Goal: Communication & Community: Answer question/provide support

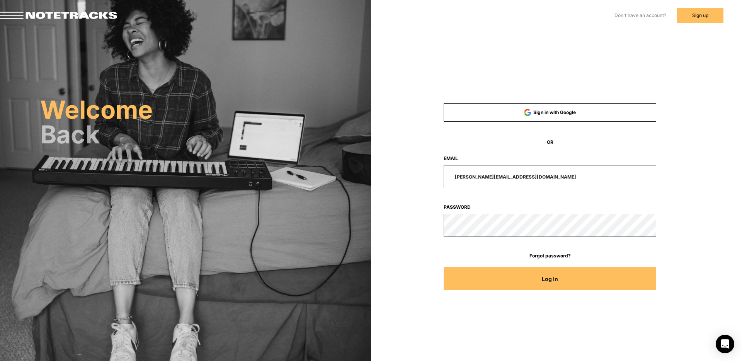
drag, startPoint x: 529, startPoint y: 175, endPoint x: 425, endPoint y: 171, distance: 104.5
click at [425, 171] on div "[PERSON_NAME][EMAIL_ADDRESS][DOMAIN_NAME]" at bounding box center [550, 176] width 284 height 23
type input "[EMAIL_ADDRESS][DOMAIN_NAME]"
click at [444, 267] on button "Log In" at bounding box center [550, 278] width 213 height 23
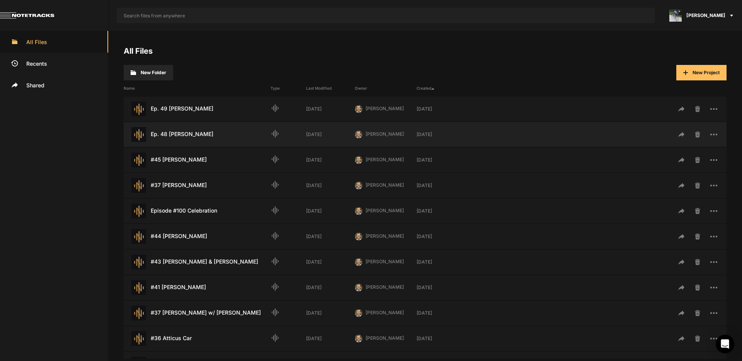
click at [186, 136] on div "Ep. 48 [PERSON_NAME] Last Modified: [DATE]" at bounding box center [197, 134] width 147 height 15
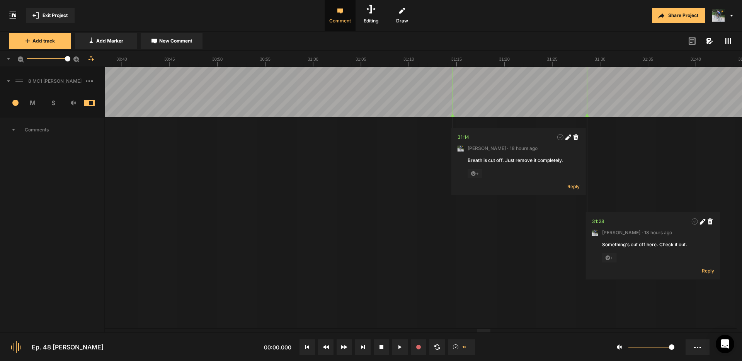
click at [491, 330] on div at bounding box center [484, 330] width 14 height 3
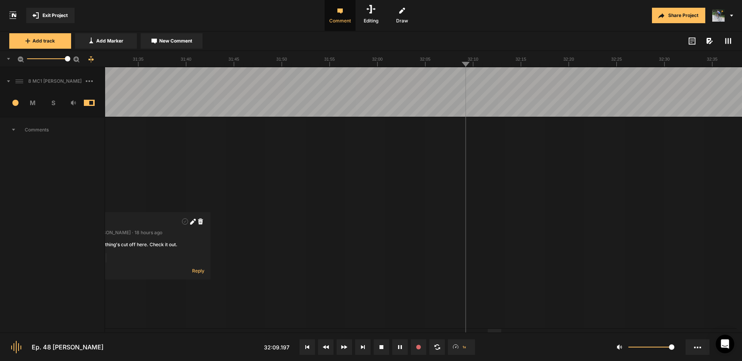
click at [8, 82] on span at bounding box center [5, 81] width 10 height 12
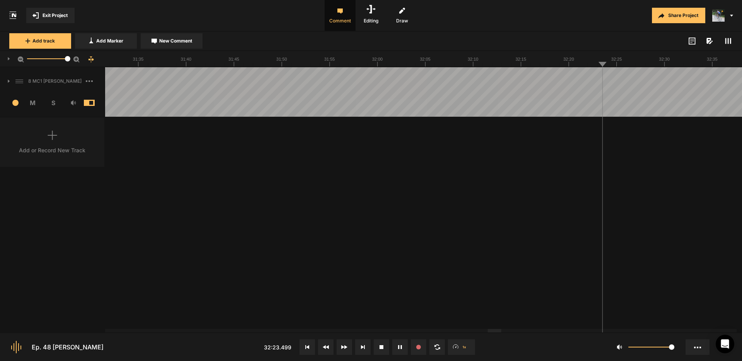
click at [9, 81] on icon at bounding box center [9, 81] width 2 height 3
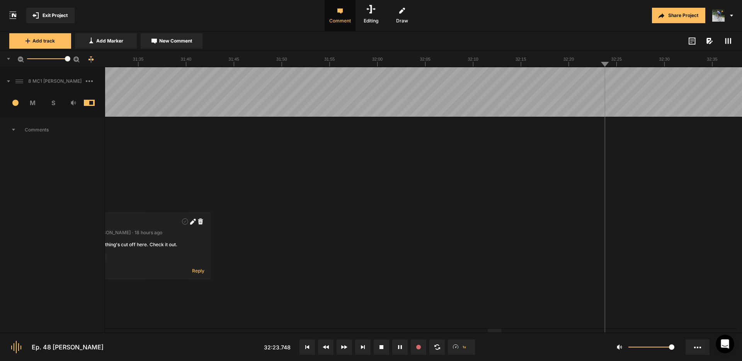
click at [9, 81] on icon at bounding box center [8, 81] width 3 height 2
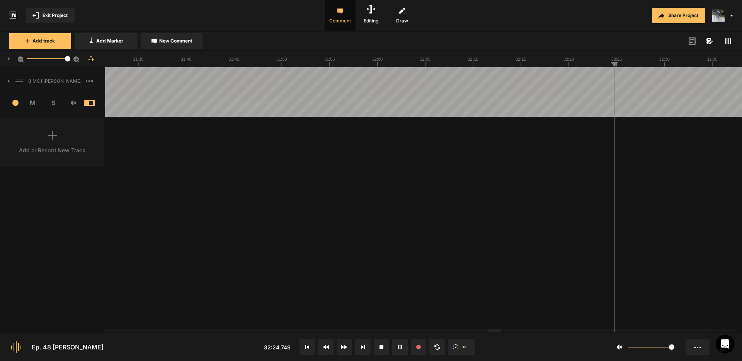
click at [9, 81] on icon at bounding box center [9, 81] width 2 height 3
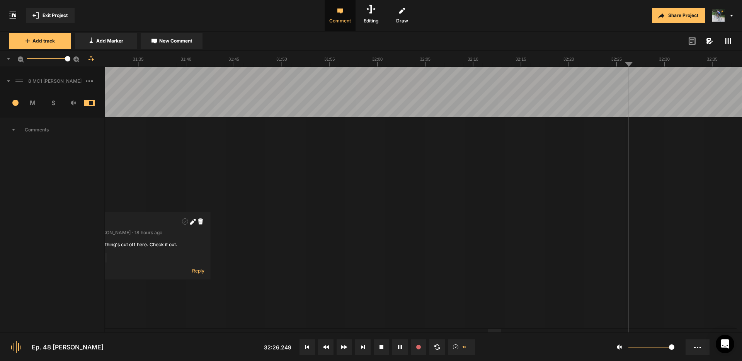
click at [729, 45] on span at bounding box center [728, 40] width 9 height 9
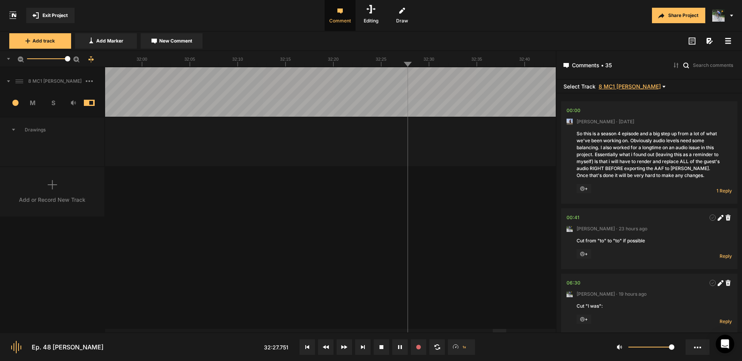
click at [636, 89] on span "8 MC1 [PERSON_NAME]" at bounding box center [630, 87] width 62 height 6
click at [636, 88] on div at bounding box center [371, 180] width 742 height 361
drag, startPoint x: 735, startPoint y: 42, endPoint x: 724, endPoint y: 40, distance: 10.9
click at [733, 41] on div "Add track Add Marker New Comment Color: Tags:" at bounding box center [371, 41] width 742 height 19
click at [724, 40] on span at bounding box center [728, 40] width 9 height 9
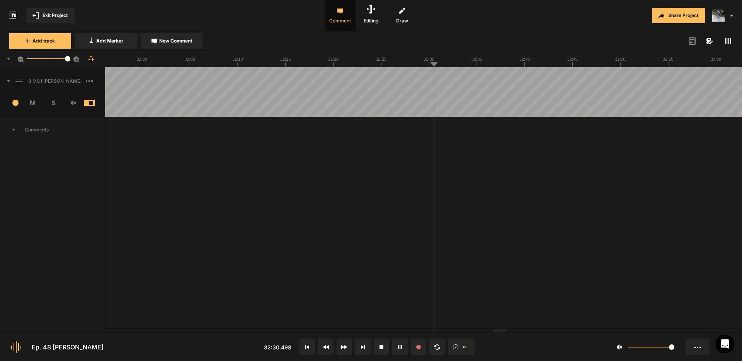
click at [733, 40] on div "Add track Add Marker New Comment Color: Tags:" at bounding box center [371, 41] width 742 height 19
click at [727, 42] on icon at bounding box center [728, 41] width 6 height 6
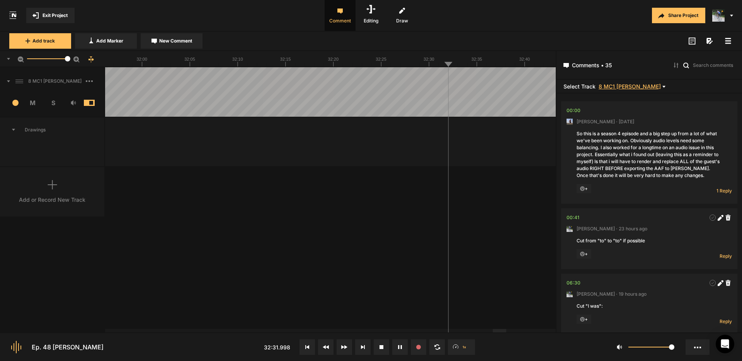
click at [638, 86] on span "8 MC1 [PERSON_NAME]" at bounding box center [630, 87] width 62 height 6
click at [637, 86] on div at bounding box center [371, 180] width 742 height 361
click at [730, 40] on icon at bounding box center [728, 41] width 6 height 6
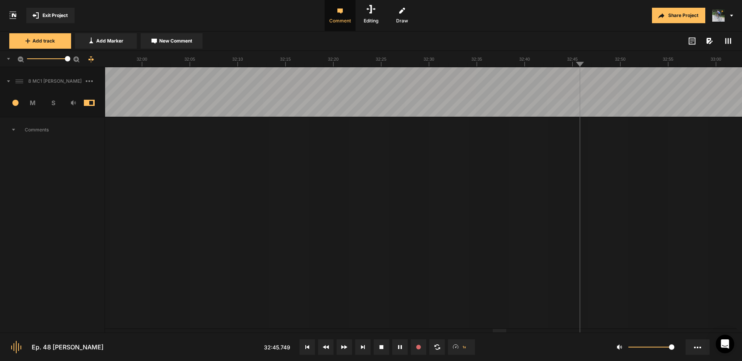
click at [183, 41] on span "New Comment" at bounding box center [175, 40] width 33 height 7
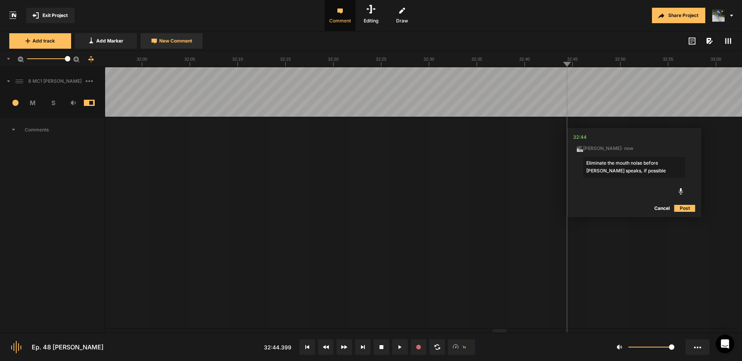
type textarea "Eliminate the mouth noise before [PERSON_NAME] speaks, if possible."
click at [561, 116] on nt-marker at bounding box center [561, 91] width 0 height 49
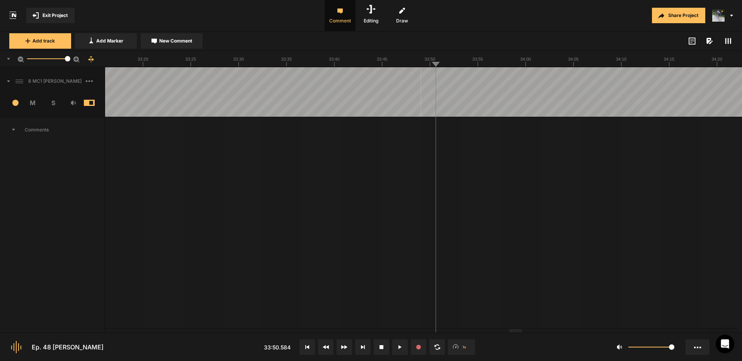
click at [176, 43] on span "New Comment" at bounding box center [175, 40] width 33 height 7
click at [462, 163] on textarea "Could the "fof" be eliminated?" at bounding box center [489, 167] width 102 height 21
type textarea "Could his stumble (fof) be eliminated?"
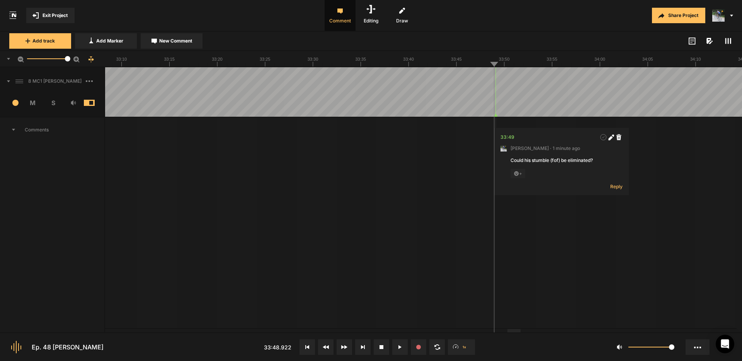
click at [515, 331] on div at bounding box center [515, 330] width 14 height 3
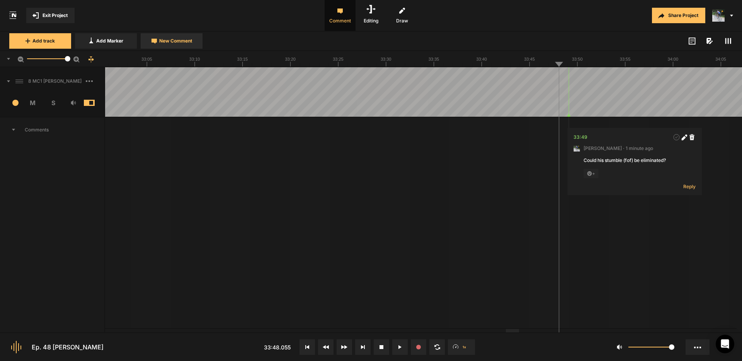
click at [185, 43] on span "New Comment" at bounding box center [175, 40] width 33 height 7
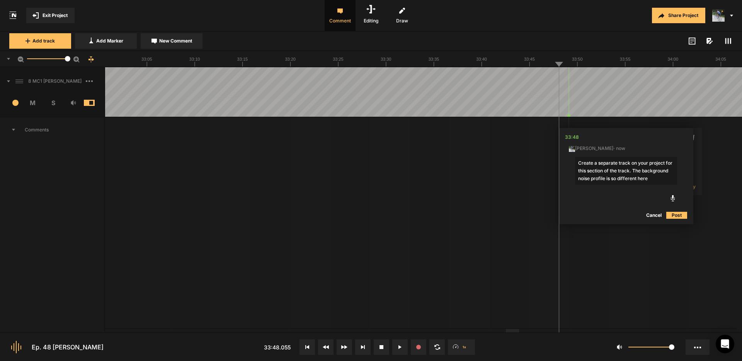
type textarea "Create a separate track on your project for this section of the track. The back…"
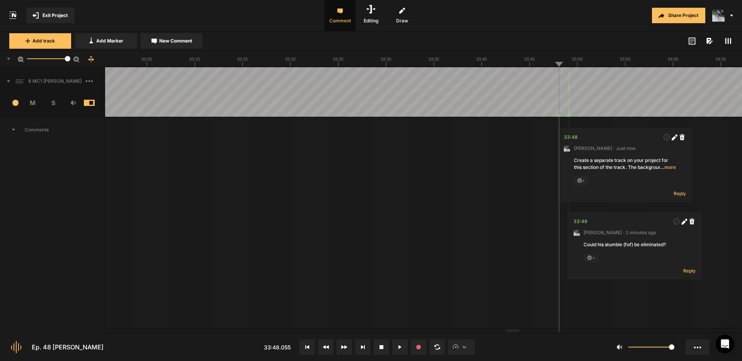
drag, startPoint x: 513, startPoint y: 332, endPoint x: 523, endPoint y: 332, distance: 9.3
click at [523, 332] on nt-controls "Ep. 48 [PERSON_NAME] 33:48.055 1x 1" at bounding box center [371, 346] width 742 height 29
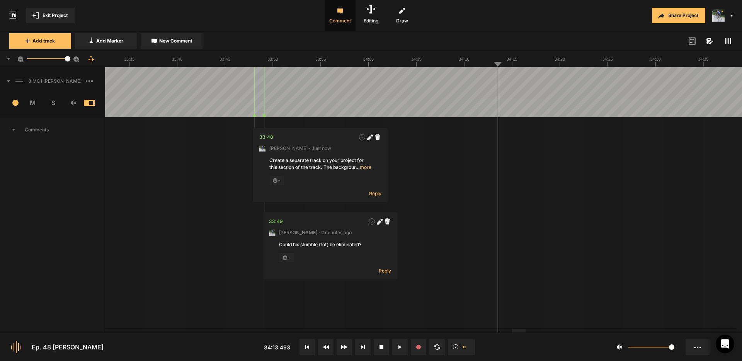
click at [365, 166] on span "… more" at bounding box center [364, 167] width 16 height 7
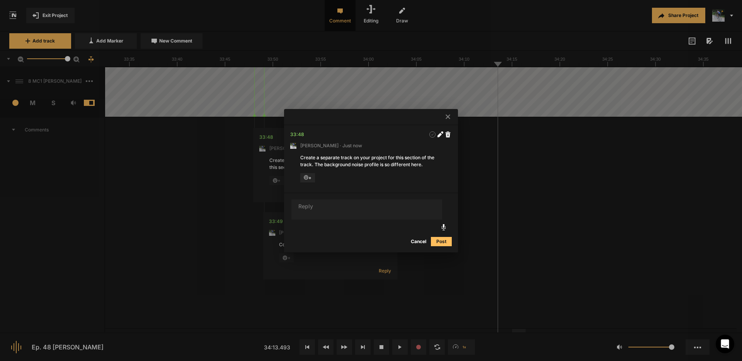
click at [439, 134] on icon at bounding box center [440, 135] width 4 height 4
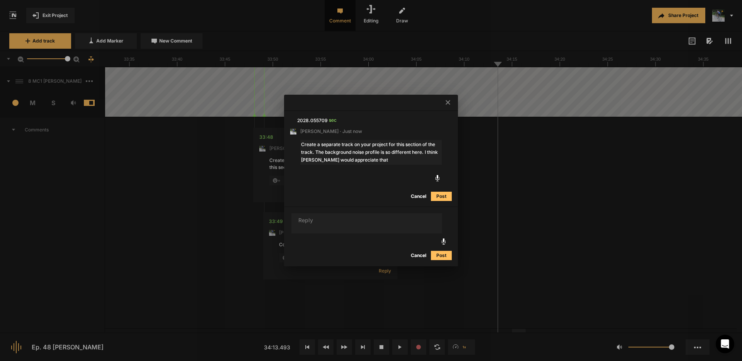
type textarea "Create a separate track on your project for this section of the track. The back…"
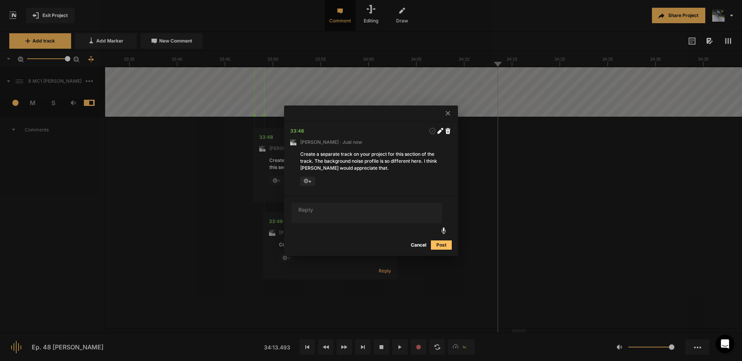
click at [489, 77] on div at bounding box center [371, 180] width 742 height 361
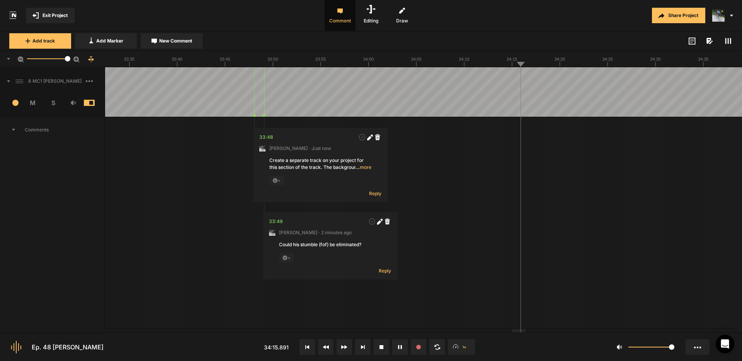
click at [366, 166] on span "… more" at bounding box center [364, 167] width 16 height 7
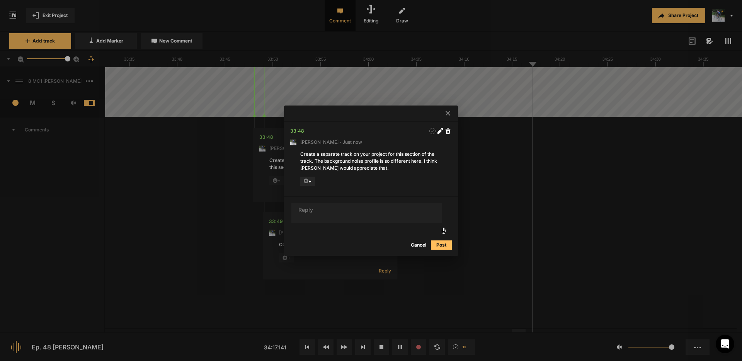
click at [502, 159] on div at bounding box center [371, 180] width 742 height 361
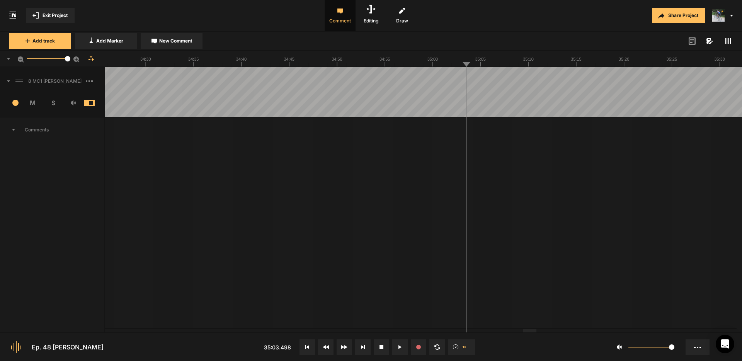
click at [187, 43] on span "New Comment" at bounding box center [175, 40] width 33 height 7
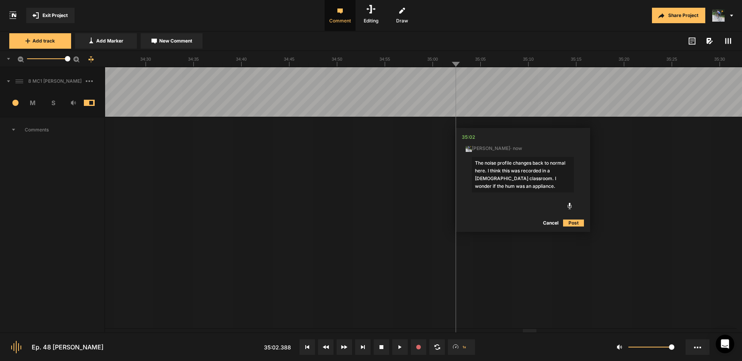
type textarea "The noise profile changes back to normal here. I think this was recorded in a […"
click at [576, 225] on button "Post" at bounding box center [573, 222] width 21 height 9
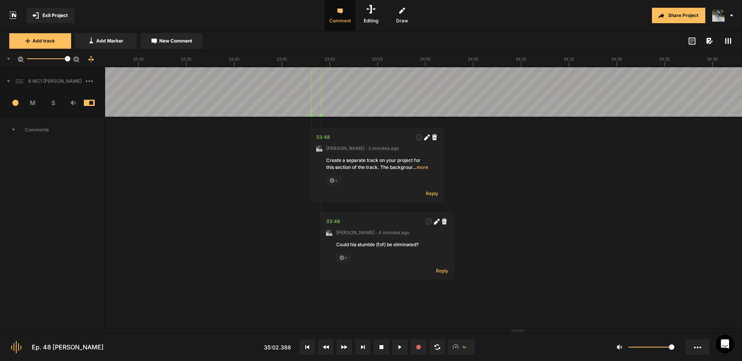
click at [516, 332] on div at bounding box center [518, 330] width 14 height 3
click at [427, 137] on icon at bounding box center [426, 138] width 4 height 4
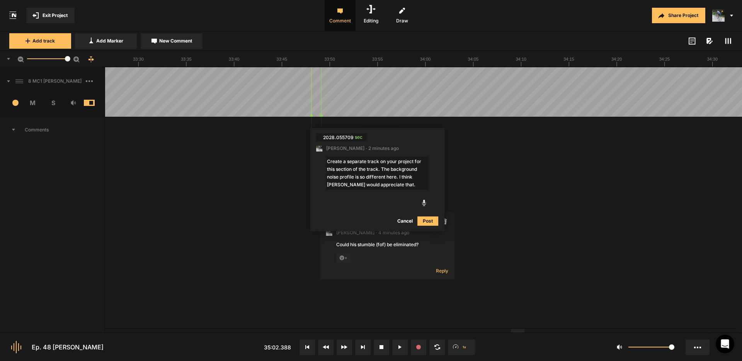
click at [394, 184] on textarea "Create a separate track on your project for this section of the track. The back…" at bounding box center [377, 173] width 102 height 32
click at [400, 177] on textarea "Create a separate track on your project for this section of the track. The back…" at bounding box center [377, 173] width 102 height 32
click at [383, 169] on textarea "Create a separate track on your project for this section of the track. The back…" at bounding box center [377, 177] width 102 height 40
click at [327, 184] on textarea "Create a separate track on your project for this section of the track because t…" at bounding box center [377, 177] width 102 height 40
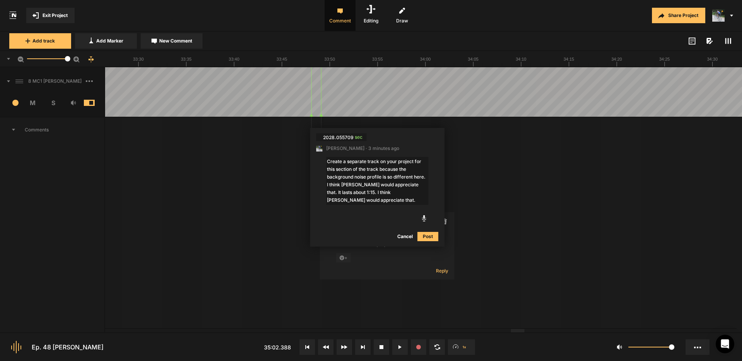
drag, startPoint x: 350, startPoint y: 194, endPoint x: 430, endPoint y: 196, distance: 80.0
click at [430, 196] on nt-comment "2028.055709 sec [PERSON_NAME] · 3 minutes ago Create a separate track on your p…" at bounding box center [377, 187] width 135 height 119
type textarea "Create a separate track on your project for this section of the track because t…"
click at [430, 229] on button "Post" at bounding box center [428, 228] width 21 height 9
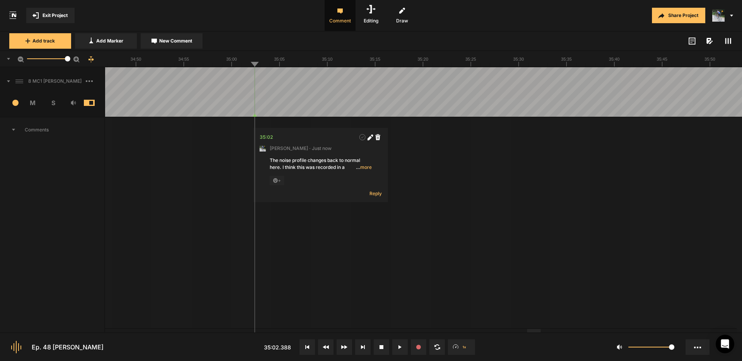
click at [539, 332] on div at bounding box center [534, 330] width 14 height 3
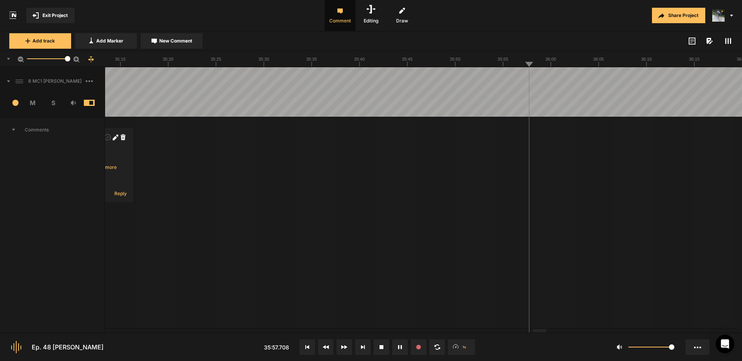
click at [569, 208] on button "Cancel" at bounding box center [569, 208] width 25 height 9
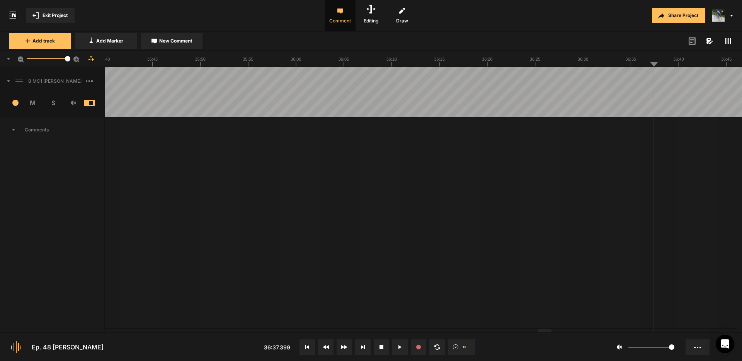
click at [188, 42] on span "New Comment" at bounding box center [175, 40] width 33 height 7
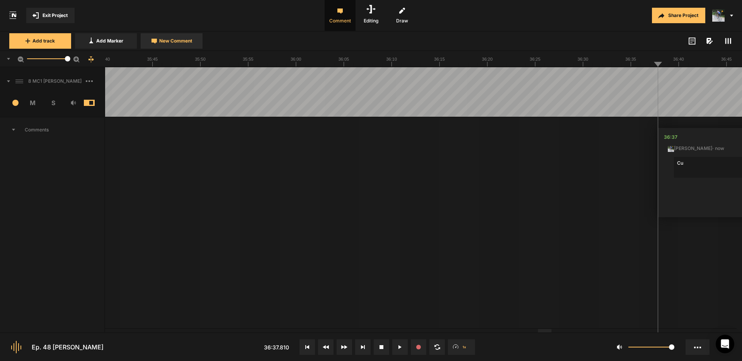
type textarea "C"
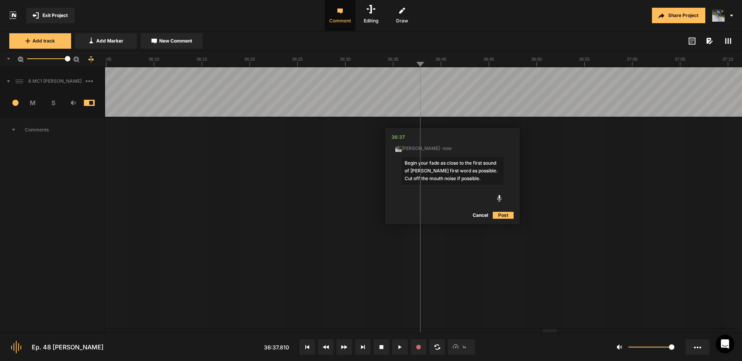
click at [554, 331] on div at bounding box center [550, 330] width 14 height 3
click at [430, 164] on textarea "Begin your fade as close to the first sound of [PERSON_NAME] first word as poss…" at bounding box center [453, 171] width 102 height 28
click at [490, 180] on textarea "Begin a brief fade as close to the first sound of [PERSON_NAME] first word as p…" at bounding box center [453, 171] width 102 height 28
type textarea "Begin a brief fade as close to the first sound of [PERSON_NAME] first word as p…"
click at [505, 213] on button "Post" at bounding box center [503, 215] width 21 height 9
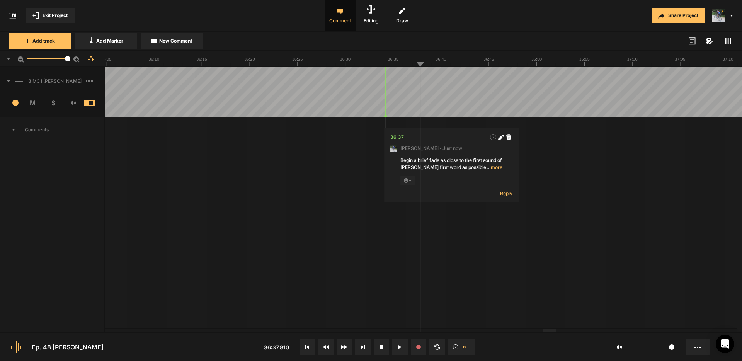
click at [58, 14] on span "Exit Project" at bounding box center [55, 15] width 25 height 7
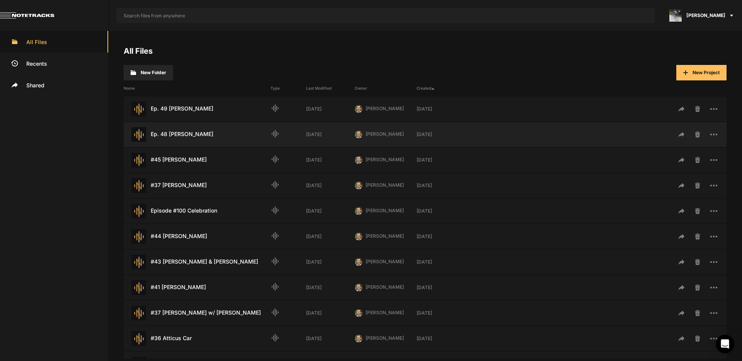
click at [198, 136] on div "Ep. 48 [PERSON_NAME] Last Modified: [DATE]" at bounding box center [197, 134] width 147 height 15
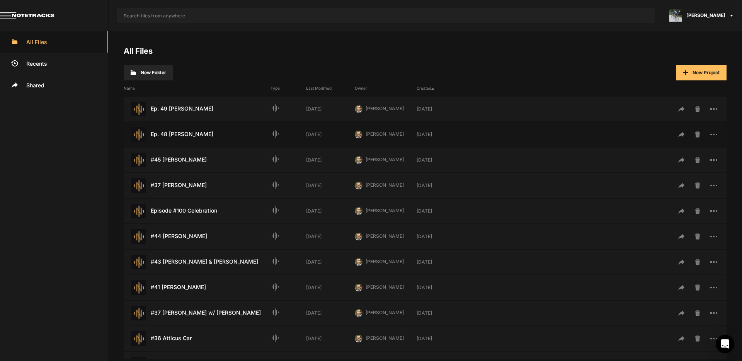
click at [198, 136] on div "Ep. 48 [PERSON_NAME] Last Modified: [DATE]" at bounding box center [197, 134] width 147 height 15
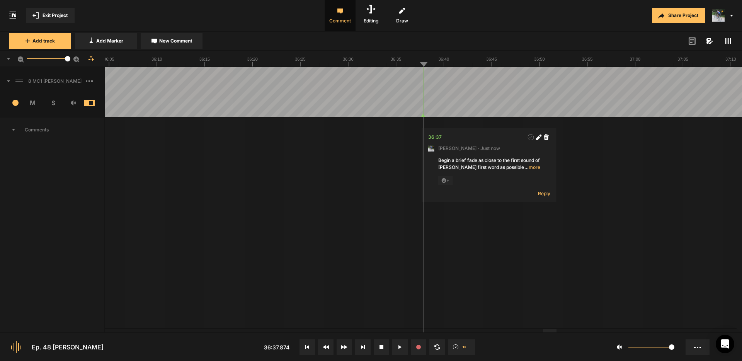
click at [417, 116] on nt-marker at bounding box center [416, 91] width 0 height 49
click at [415, 116] on nt-marker at bounding box center [414, 91] width 0 height 49
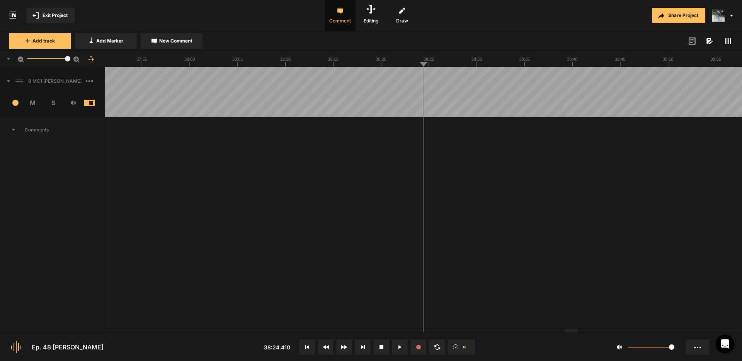
click at [181, 42] on span "New Comment" at bounding box center [175, 40] width 33 height 7
type textarea "It sounds like the "s" is cut off. Check it out."
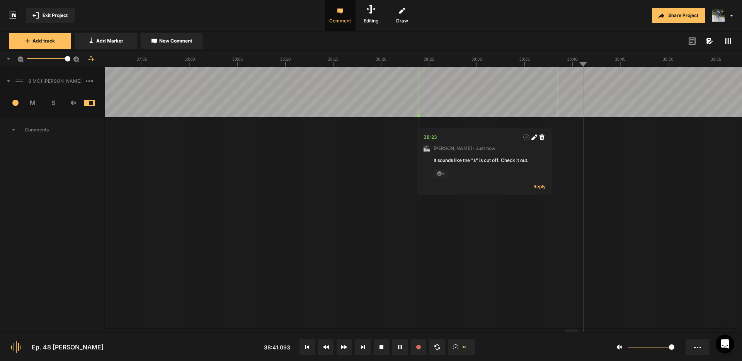
click at [164, 42] on span "New Comment" at bounding box center [175, 40] width 33 height 7
drag, startPoint x: 666, startPoint y: 207, endPoint x: 621, endPoint y: 162, distance: 64.5
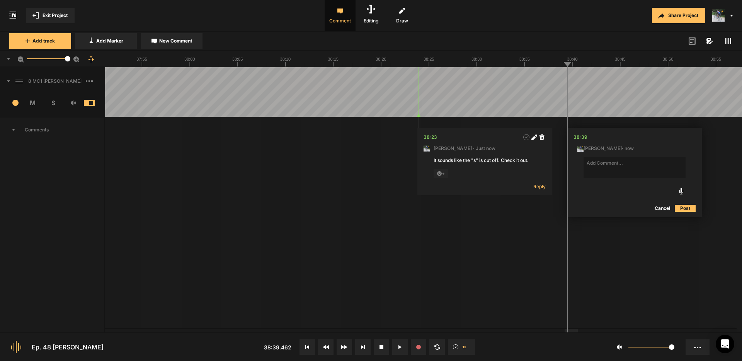
click at [666, 207] on button "Cancel" at bounding box center [662, 208] width 25 height 9
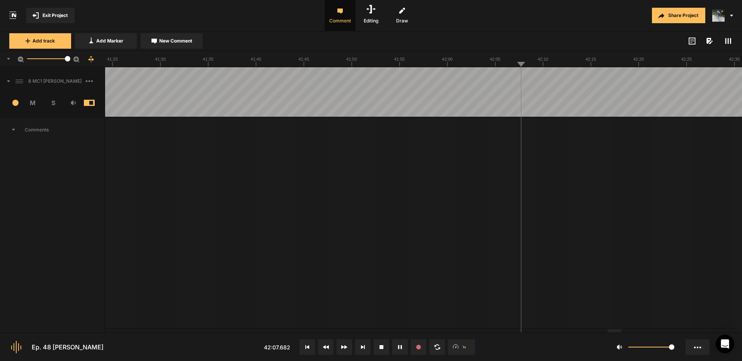
click at [180, 37] on span "New Comment" at bounding box center [175, 40] width 33 height 7
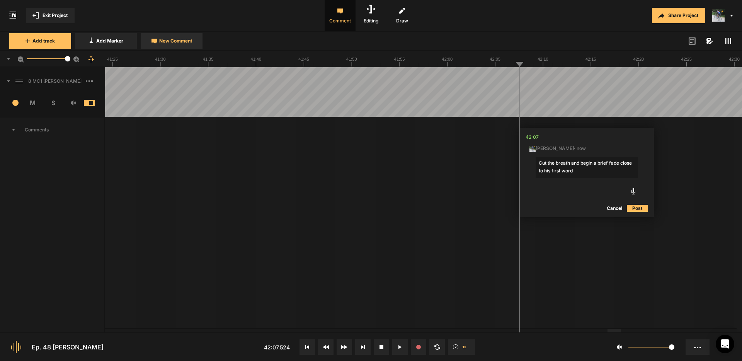
type textarea "Cut the breath and begin a brief fade close to his first word."
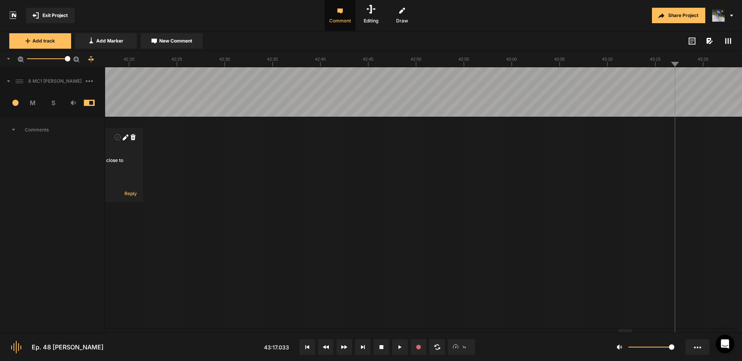
click at [9, 80] on icon at bounding box center [8, 81] width 3 height 2
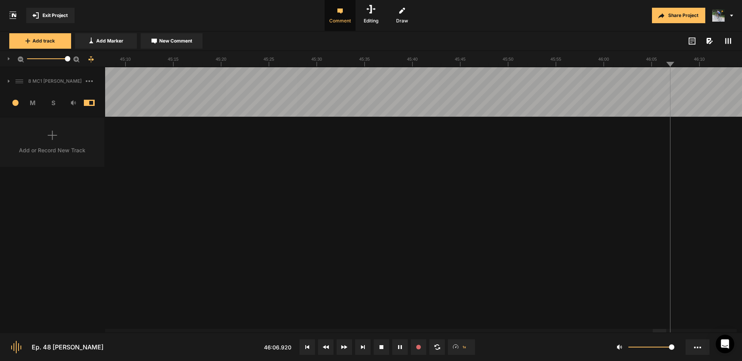
click at [9, 80] on icon at bounding box center [9, 81] width 2 height 3
click at [9, 80] on icon at bounding box center [8, 81] width 3 height 2
click at [8, 81] on icon at bounding box center [9, 81] width 2 height 4
click at [8, 82] on icon at bounding box center [8, 81] width 3 height 2
click at [9, 81] on icon at bounding box center [9, 81] width 2 height 3
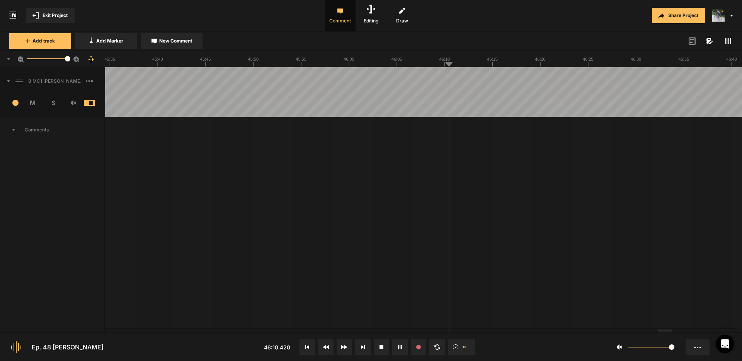
click at [9, 81] on icon at bounding box center [8, 81] width 3 height 2
click at [9, 81] on icon at bounding box center [9, 81] width 2 height 3
click at [8, 81] on icon at bounding box center [8, 81] width 3 height 2
drag, startPoint x: 9, startPoint y: 80, endPoint x: 97, endPoint y: 87, distance: 88.0
click at [9, 80] on icon at bounding box center [9, 81] width 2 height 4
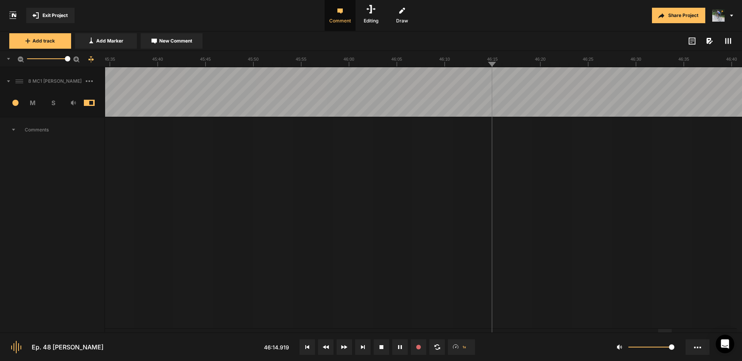
click at [727, 42] on icon at bounding box center [728, 41] width 6 height 6
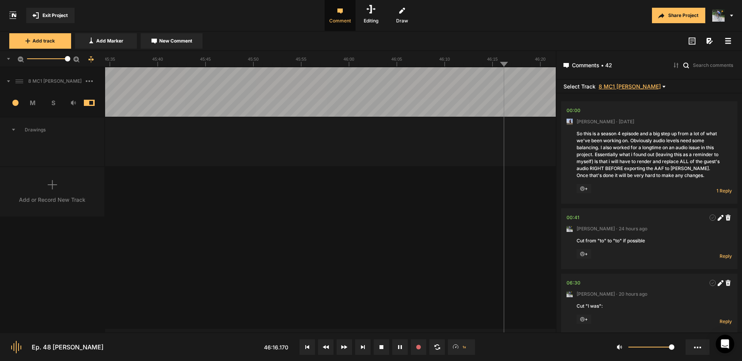
click at [643, 86] on span "8 MC1 [PERSON_NAME]" at bounding box center [630, 87] width 62 height 6
click at [642, 86] on div at bounding box center [371, 180] width 742 height 361
click at [728, 41] on icon at bounding box center [728, 41] width 6 height 6
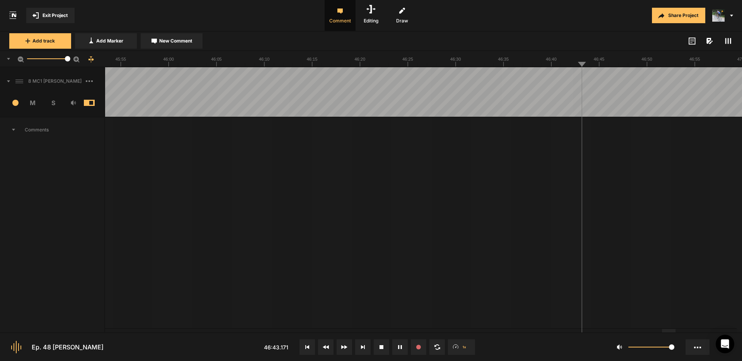
click at [167, 44] on button "New Comment" at bounding box center [172, 40] width 62 height 15
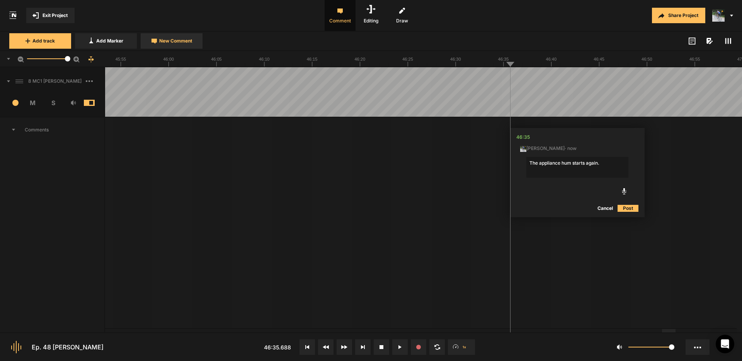
type textarea "The appliance hum starts again."
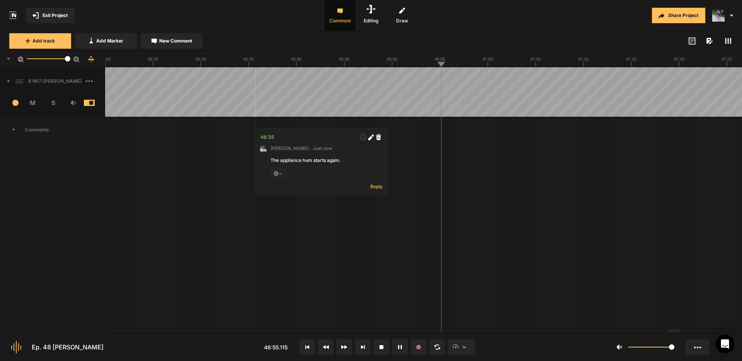
click at [371, 137] on icon at bounding box center [370, 138] width 4 height 4
type textarea "The appliance hum starts again and lasts for approx 15 seconds"
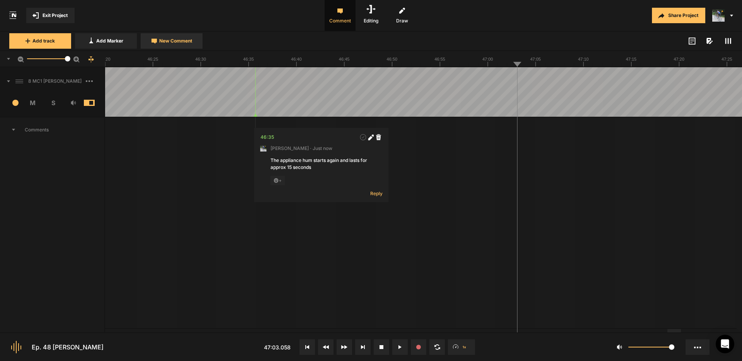
click at [179, 41] on span "New Comment" at bounding box center [175, 40] width 33 height 7
type textarea "S"
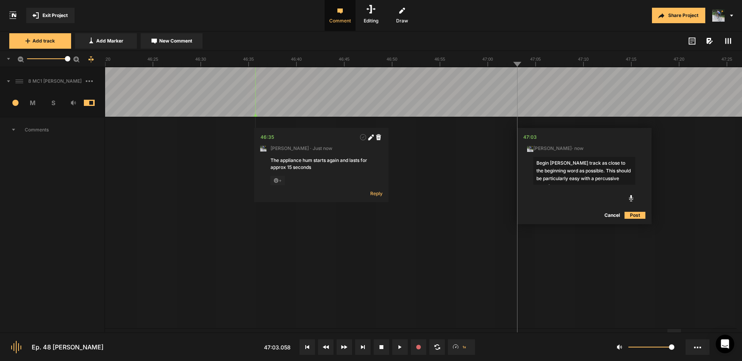
type textarea "Begin [PERSON_NAME] track as close to the beginning word as possible. This shou…"
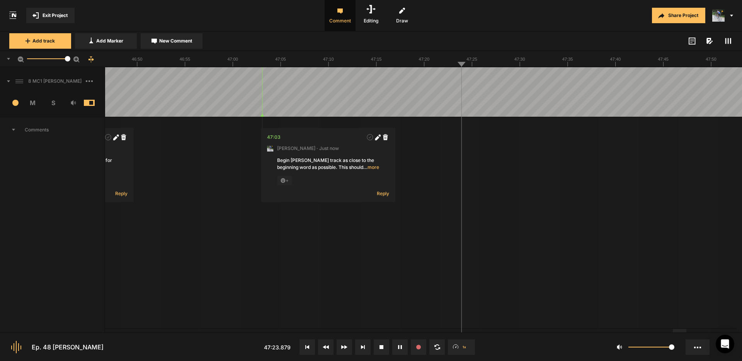
click at [190, 39] on span "New Comment" at bounding box center [175, 40] width 33 height 7
type textarea "Cut "It may""
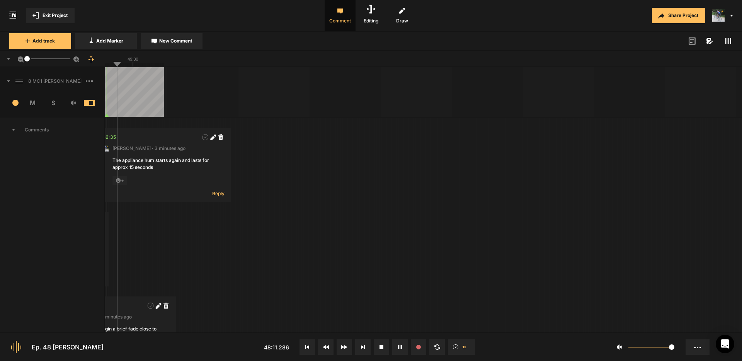
drag, startPoint x: 68, startPoint y: 59, endPoint x: 21, endPoint y: 55, distance: 47.3
click at [21, 55] on div "1" at bounding box center [52, 59] width 105 height 16
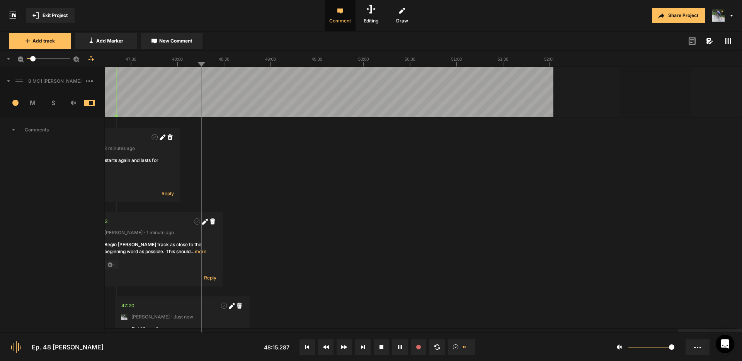
drag, startPoint x: 28, startPoint y: 59, endPoint x: 33, endPoint y: 60, distance: 5.2
click at [33, 60] on div at bounding box center [32, 58] width 5 height 5
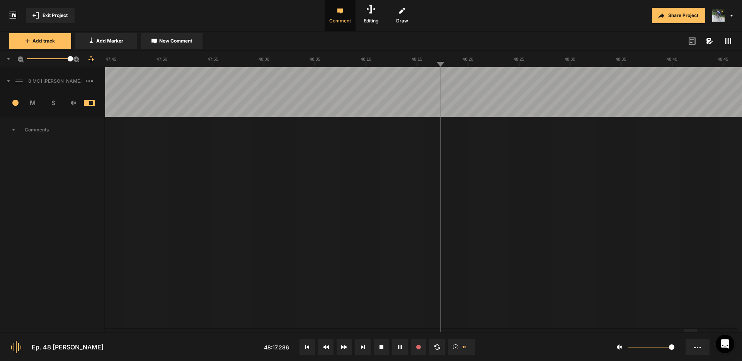
drag, startPoint x: 33, startPoint y: 60, endPoint x: 99, endPoint y: 65, distance: 66.3
click at [99, 65] on div "50" at bounding box center [52, 59] width 105 height 16
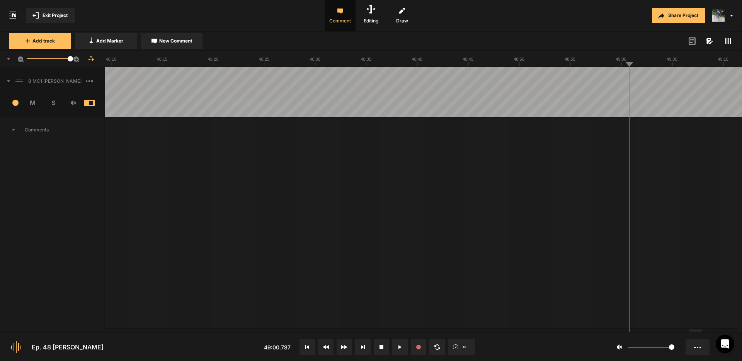
click at [516, 209] on button "Cancel" at bounding box center [515, 208] width 25 height 9
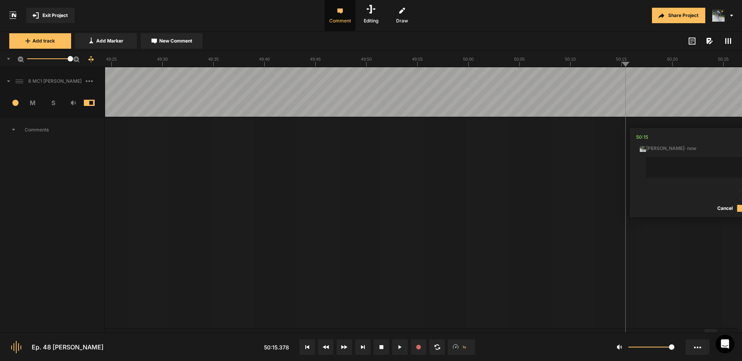
click at [727, 207] on button "Cancel" at bounding box center [725, 208] width 25 height 9
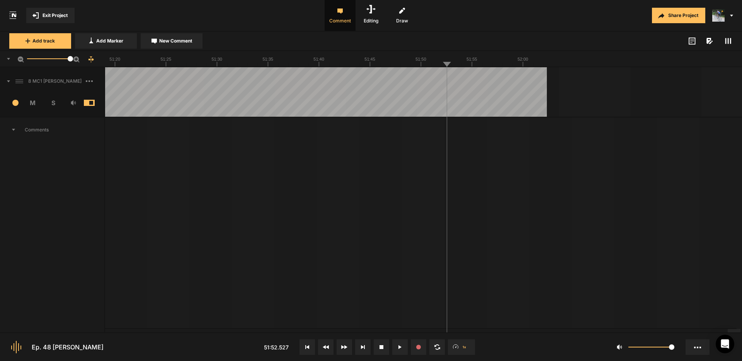
click at [728, 41] on rect at bounding box center [728, 41] width 1 height 6
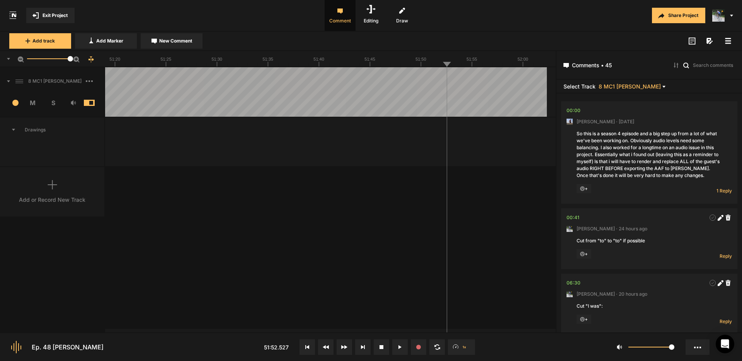
click at [728, 41] on rect at bounding box center [729, 40] width 6 height 1
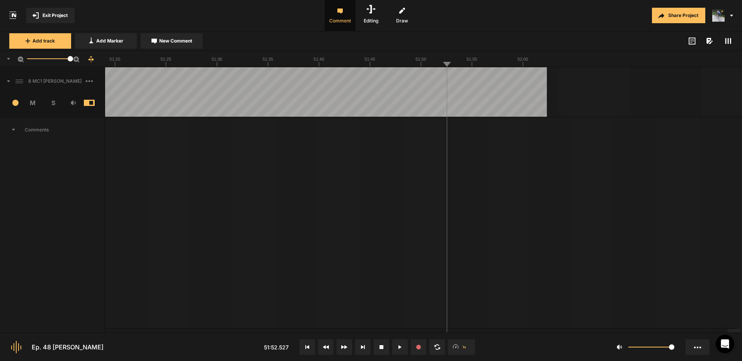
click at [50, 12] on span "Exit Project" at bounding box center [55, 15] width 25 height 7
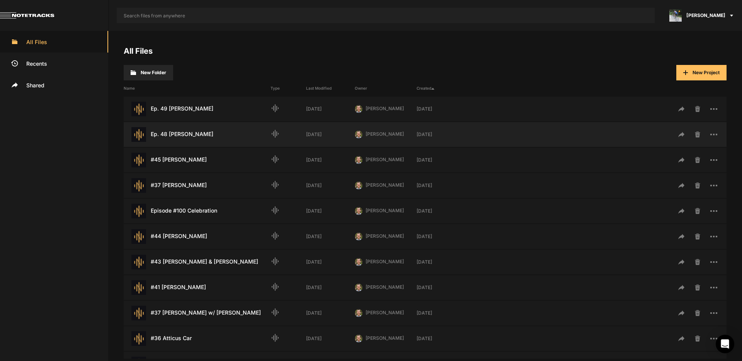
click at [191, 134] on div "Ep. 48 [PERSON_NAME] Last Modified: [DATE]" at bounding box center [197, 134] width 147 height 15
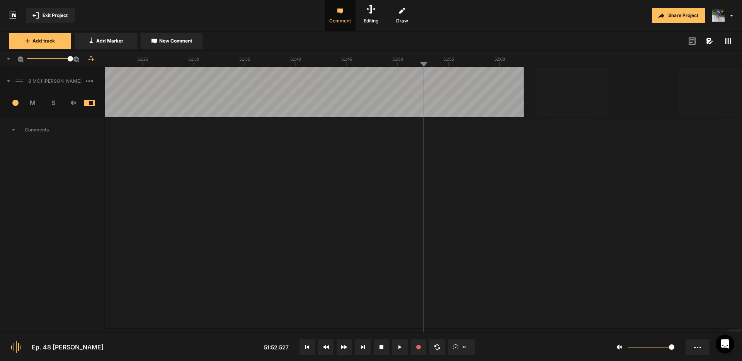
click at [728, 41] on rect at bounding box center [728, 41] width 1 height 6
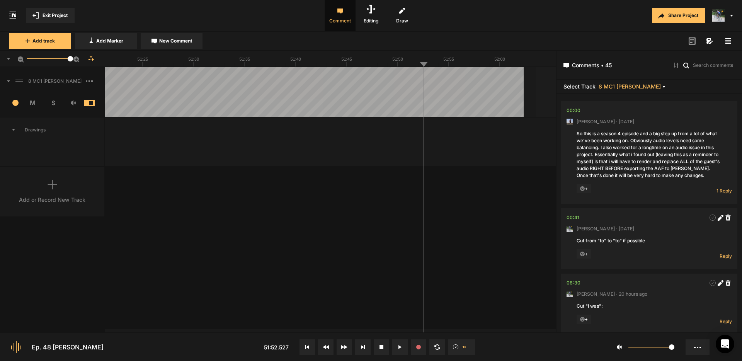
click at [728, 41] on rect at bounding box center [729, 40] width 6 height 1
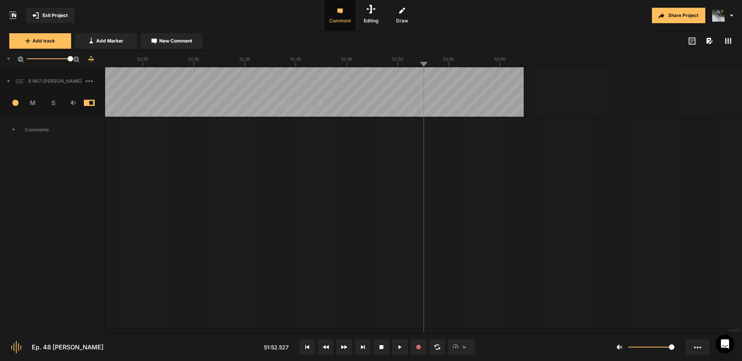
click at [53, 17] on span "Exit Project" at bounding box center [55, 15] width 25 height 7
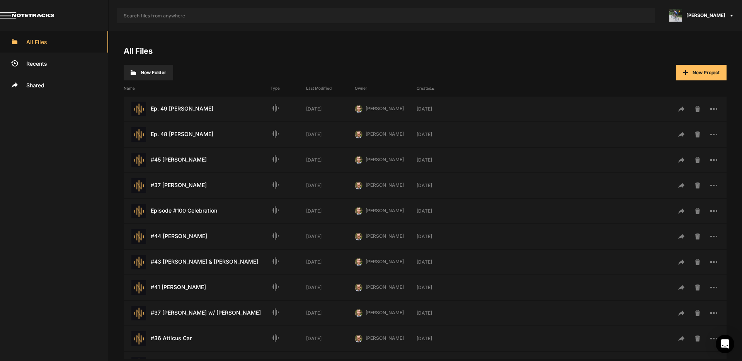
click at [707, 15] on span "[PERSON_NAME]" at bounding box center [706, 15] width 39 height 7
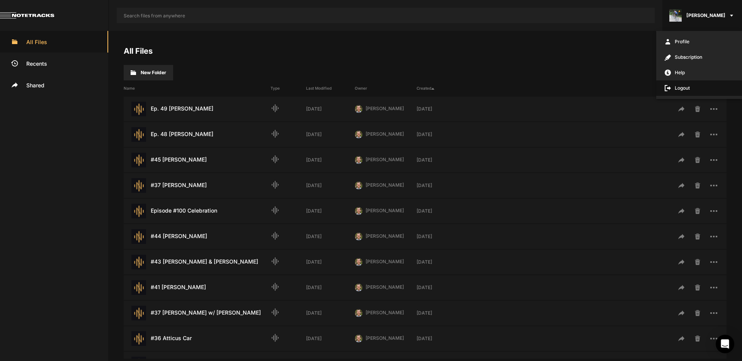
click at [687, 90] on span "Logout" at bounding box center [699, 87] width 86 height 15
